Goal: Information Seeking & Learning: Learn about a topic

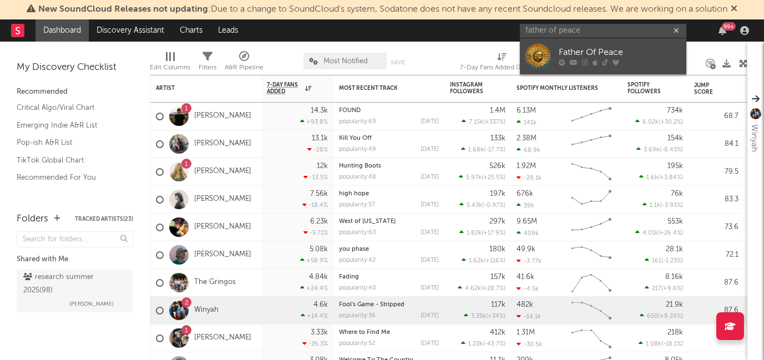
type input "father of peace"
click at [572, 50] on div "Father Of Peace" at bounding box center [619, 52] width 122 height 13
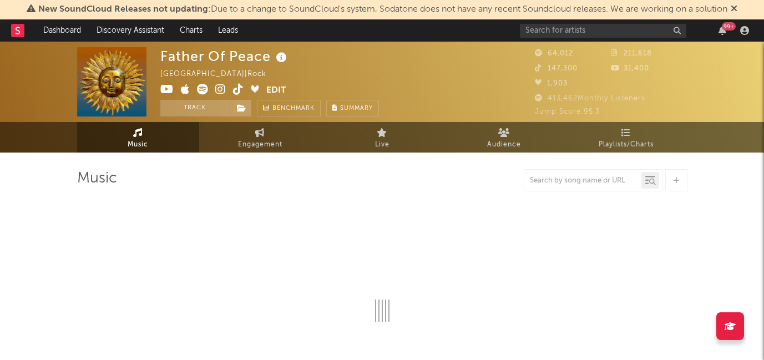
select select "6m"
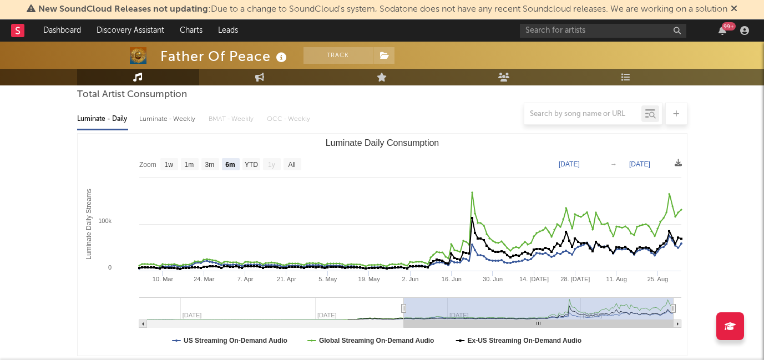
scroll to position [105, 0]
